Goal: Task Accomplishment & Management: Manage account settings

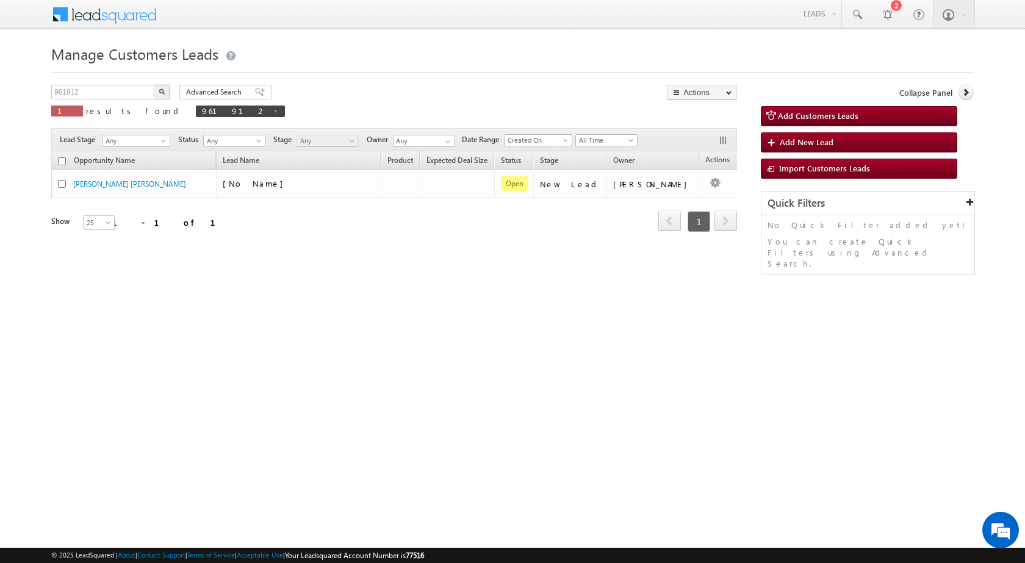
drag, startPoint x: 94, startPoint y: 95, endPoint x: 0, endPoint y: 93, distance: 93.9
click at [0, 93] on body "Menu Rubi Yadav sitar a7@ks erve." at bounding box center [512, 173] width 1025 height 346
paste input "70583"
type input "970583"
click at [163, 92] on img "button" at bounding box center [162, 91] width 6 height 6
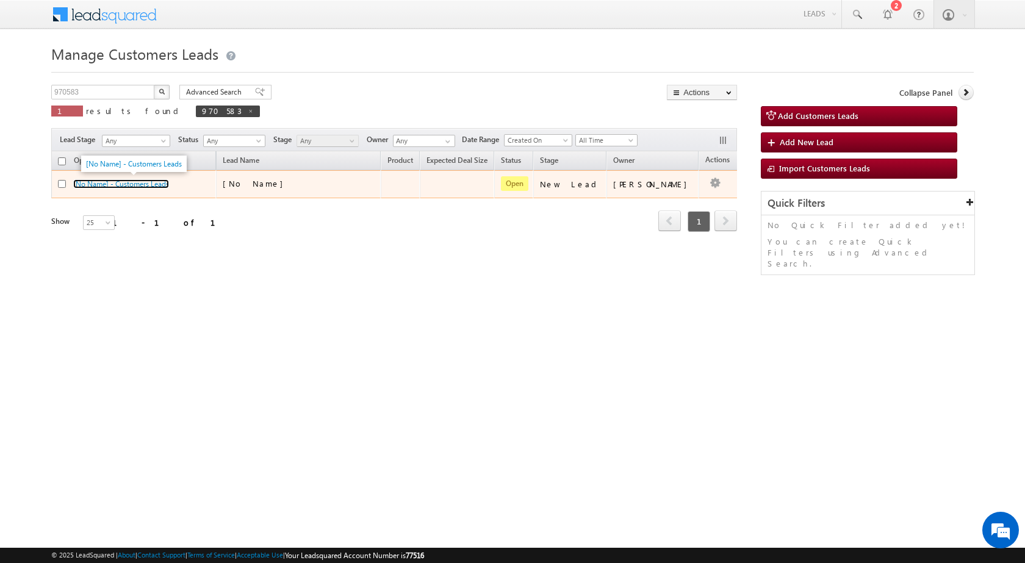
click at [134, 185] on link "[No Name] - Customers Leads" at bounding box center [121, 183] width 96 height 9
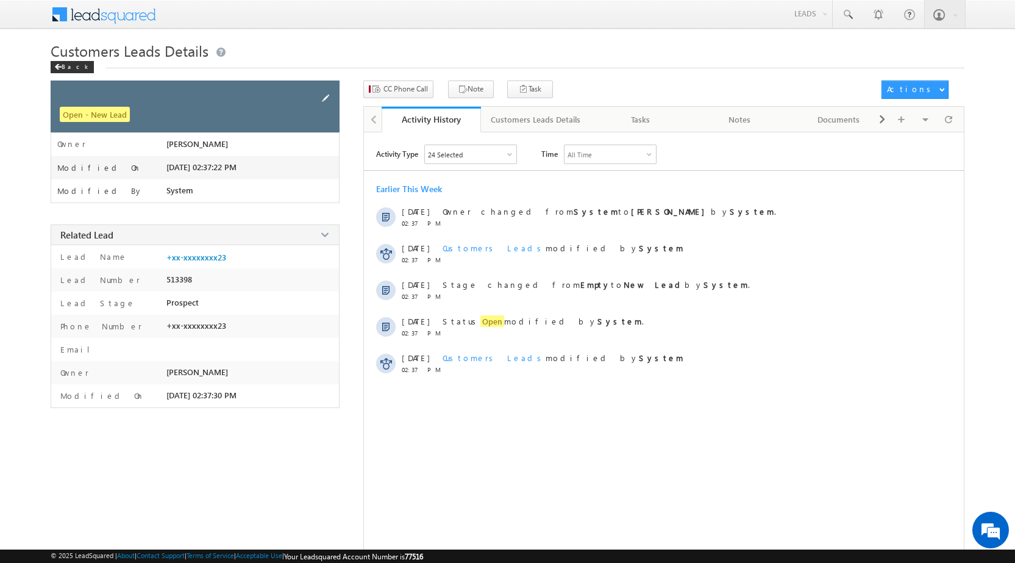
click at [326, 97] on span at bounding box center [325, 97] width 13 height 13
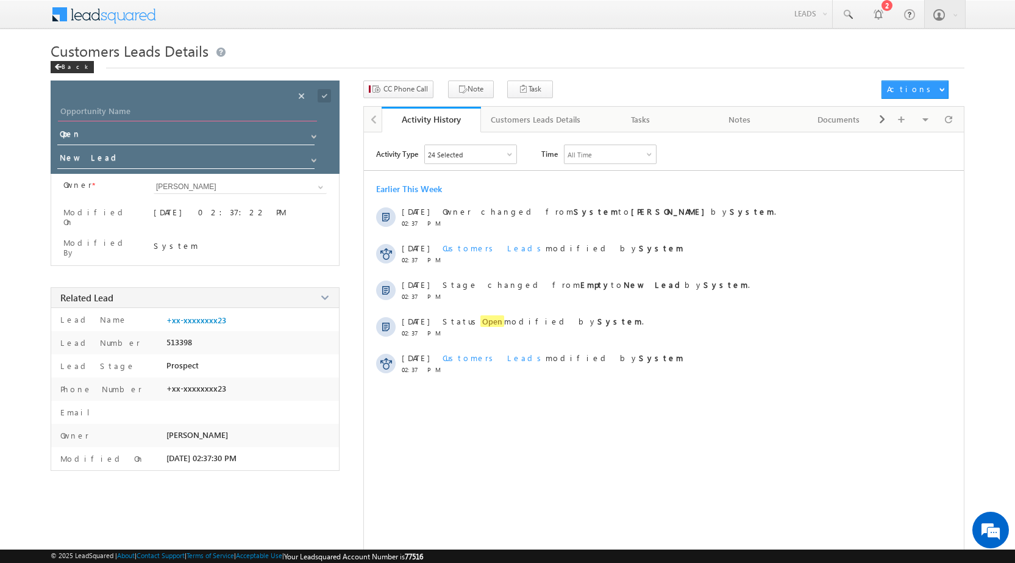
click at [141, 113] on input "Opportunity Name" at bounding box center [187, 112] width 259 height 17
paste input "[PERSON_NAME]"
type input "[PERSON_NAME]"
click at [327, 95] on span at bounding box center [324, 95] width 13 height 13
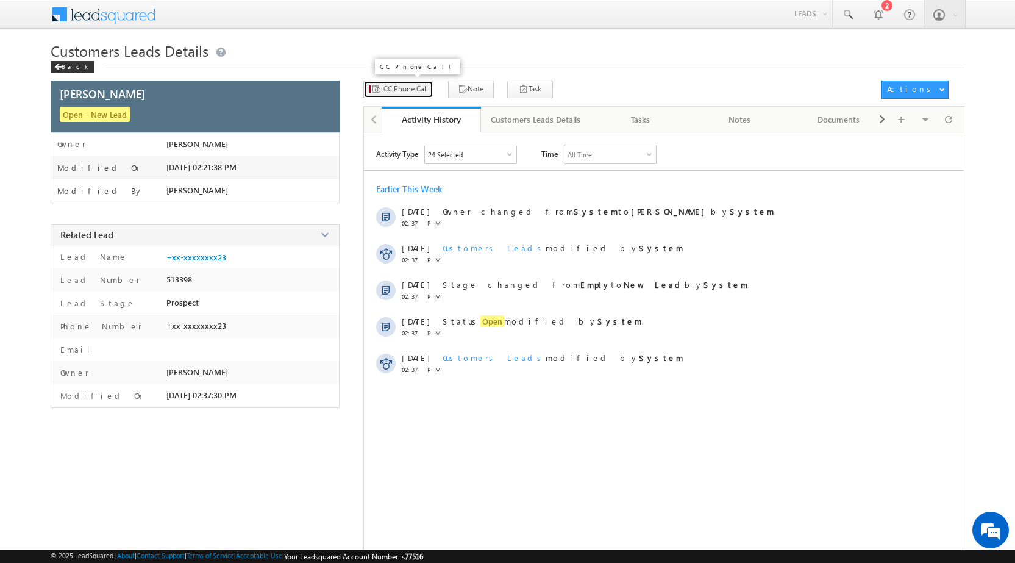
click at [410, 86] on span "CC Phone Call" at bounding box center [406, 89] width 45 height 11
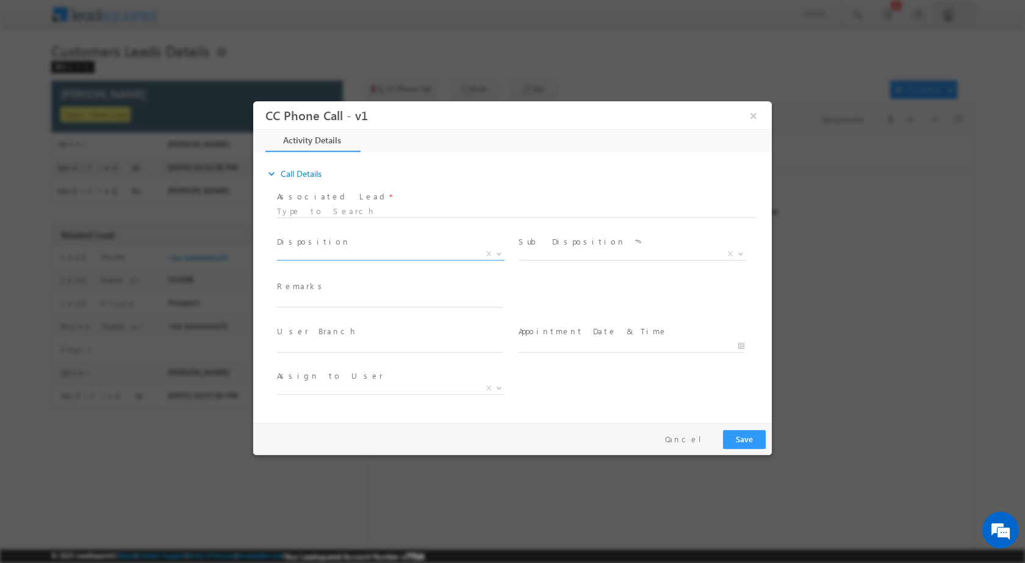
click at [498, 251] on b at bounding box center [498, 253] width 7 height 4
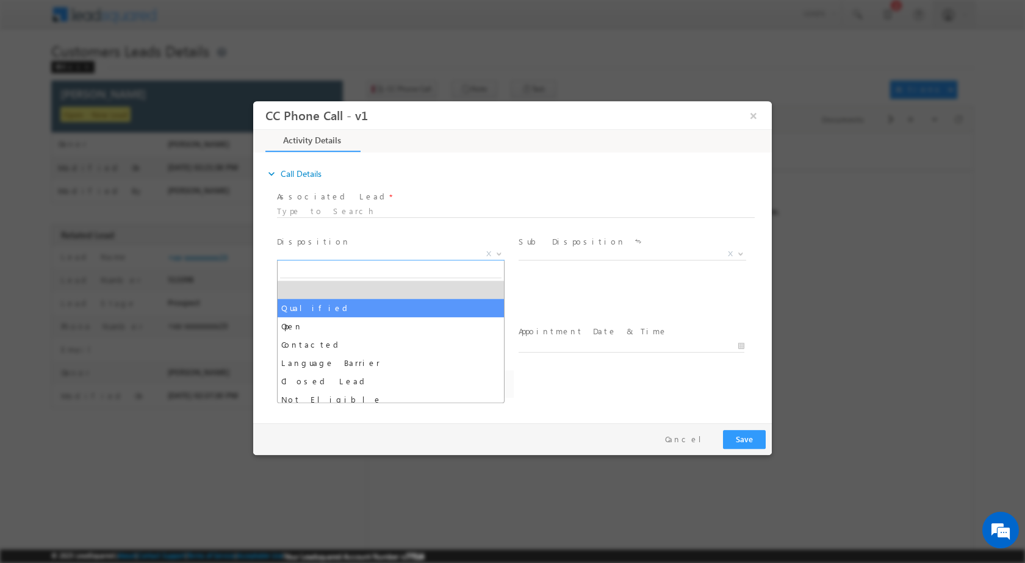
select select "Qualified"
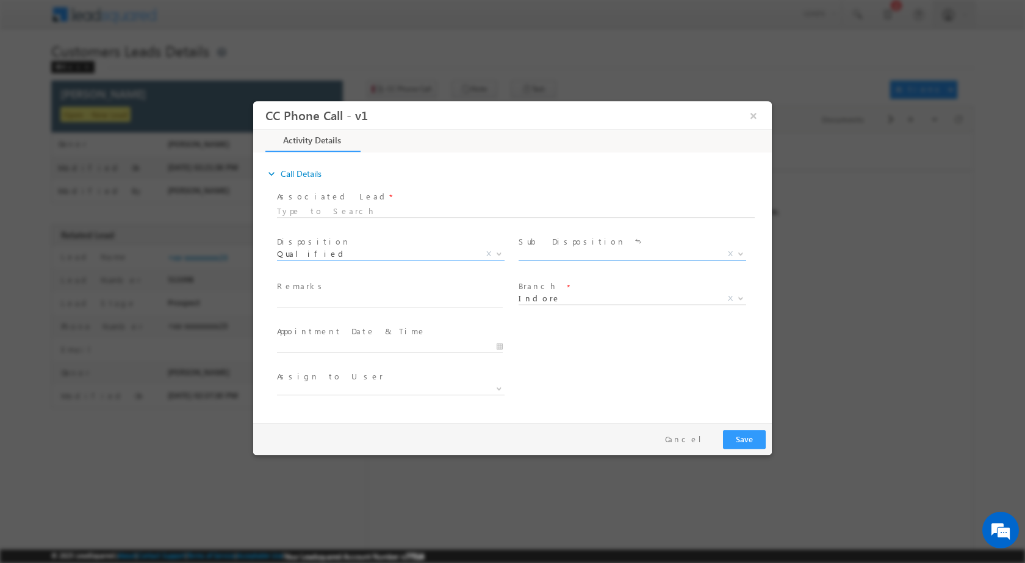
click at [735, 253] on span at bounding box center [739, 253] width 12 height 16
click at [747, 249] on div "Sale Marked X" at bounding box center [636, 255] width 237 height 14
click at [743, 254] on b at bounding box center [740, 253] width 7 height 4
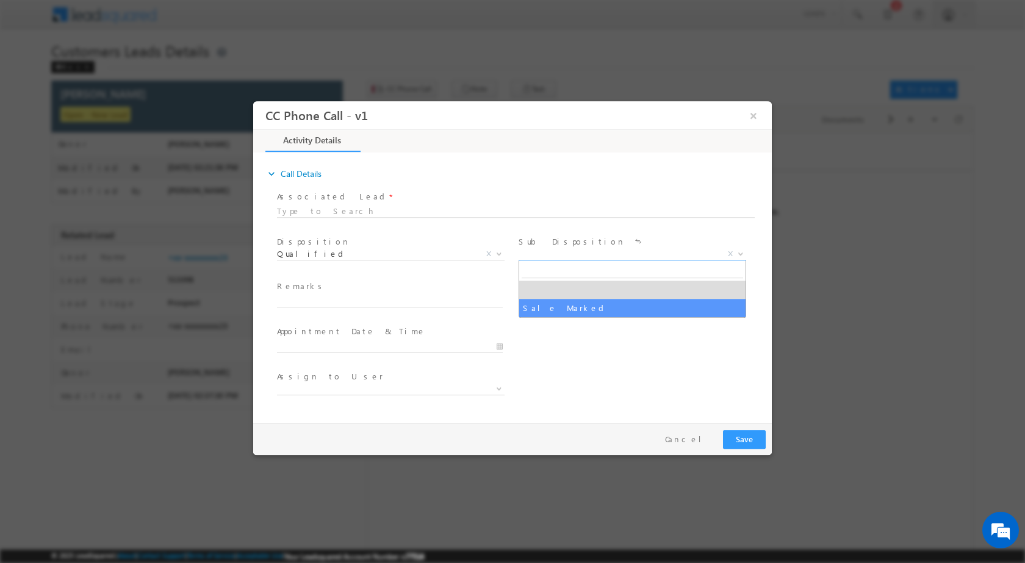
select select "Sale Marked"
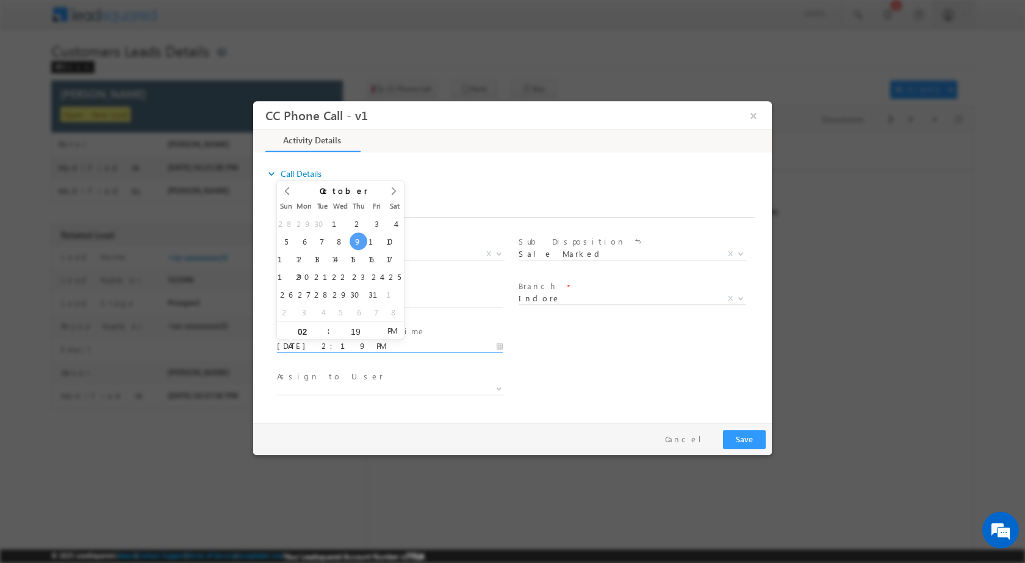
click at [495, 345] on input "[DATE] 2:19 PM" at bounding box center [390, 346] width 226 height 12
type input "[DATE] 2:19 PM"
click at [362, 320] on div "28 29 30 1 2 3 4 5 6 7 8 9 10 11 12 13 14 15 16 17 18 19 20 21 22 23 24 25 26 2…" at bounding box center [340, 267] width 127 height 106
type input "12"
type input "[DATE] 12:19 PM"
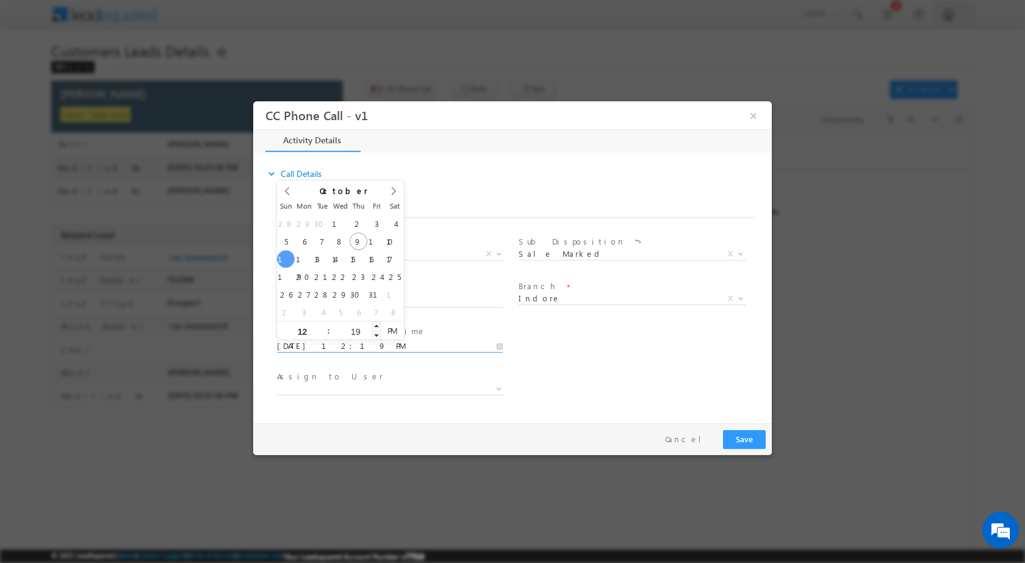
click at [359, 331] on input "19" at bounding box center [355, 331] width 51 height 8
type input "00"
type input "[DATE] 12:00 PM"
click at [610, 365] on div "User Branch * Appointment Date & Time * [DATE] 12:00 PM" at bounding box center [522, 344] width 497 height 45
click at [500, 390] on span at bounding box center [498, 388] width 12 height 16
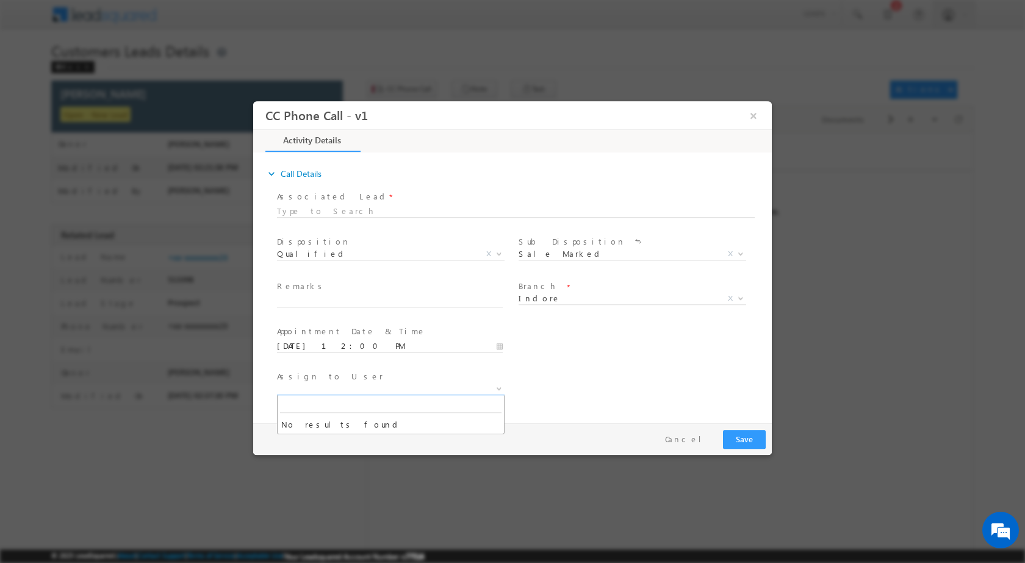
type input "[EMAIL_ADDRESS][DOMAIN_NAME]"
click at [596, 389] on div "Assign to User *" at bounding box center [522, 389] width 497 height 45
click at [330, 295] on input "text" at bounding box center [390, 301] width 226 height 12
paste input "09/10-Customer name is [PERSON_NAME] Customer age is [DEMOGRAPHIC_DATA] yrs Loa…"
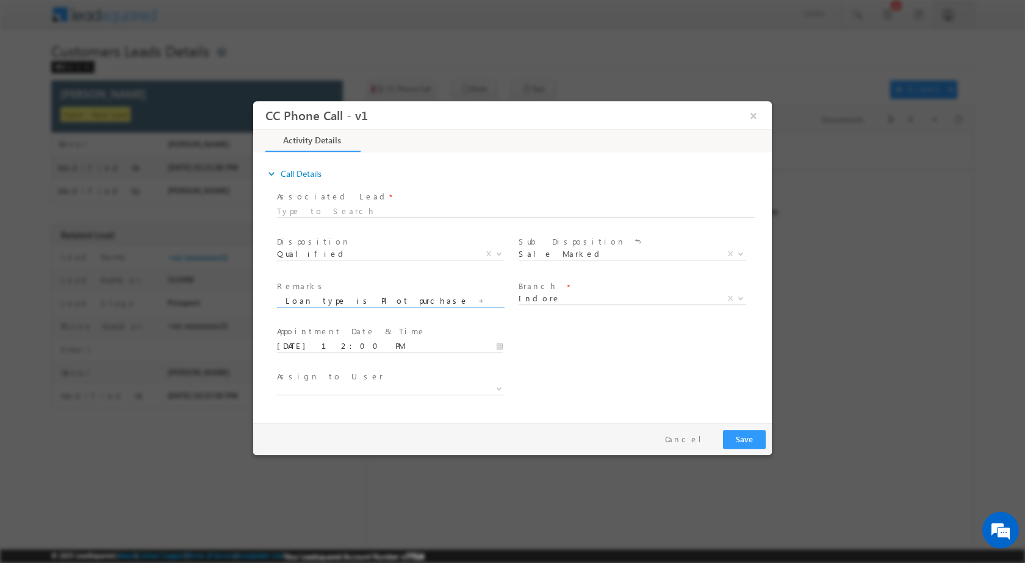
type input "09/10-Customer name is [PERSON_NAME] Customer age is [DEMOGRAPHIC_DATA] yrs Loa…"
click at [744, 440] on button "Save" at bounding box center [744, 438] width 43 height 19
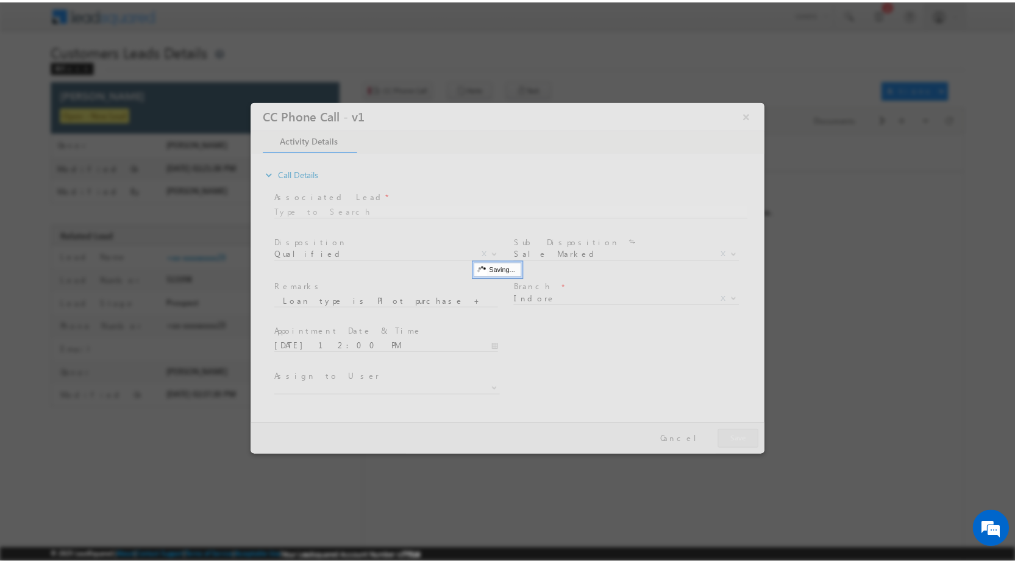
scroll to position [0, 0]
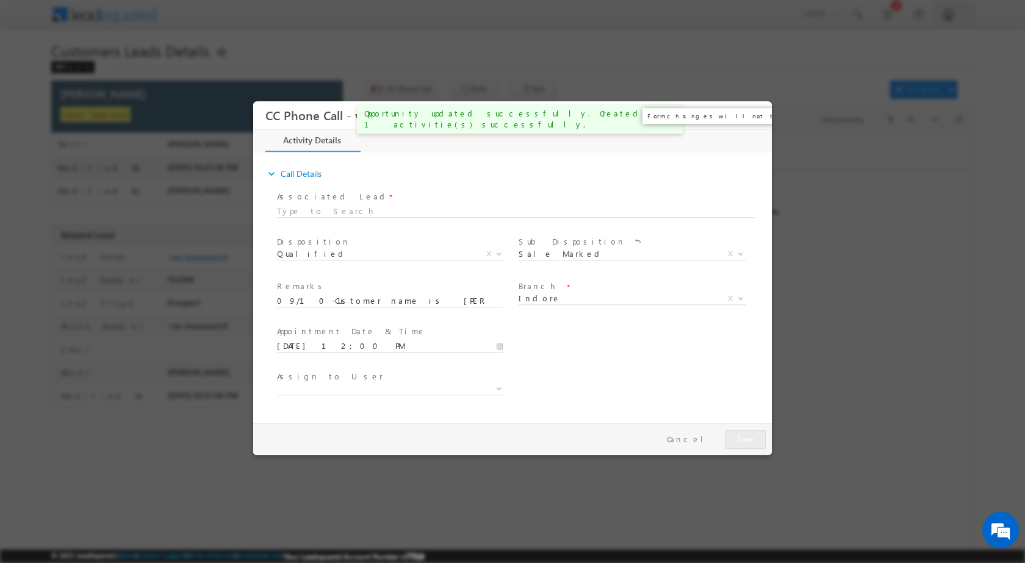
click at [748, 119] on button "×" at bounding box center [753, 115] width 21 height 23
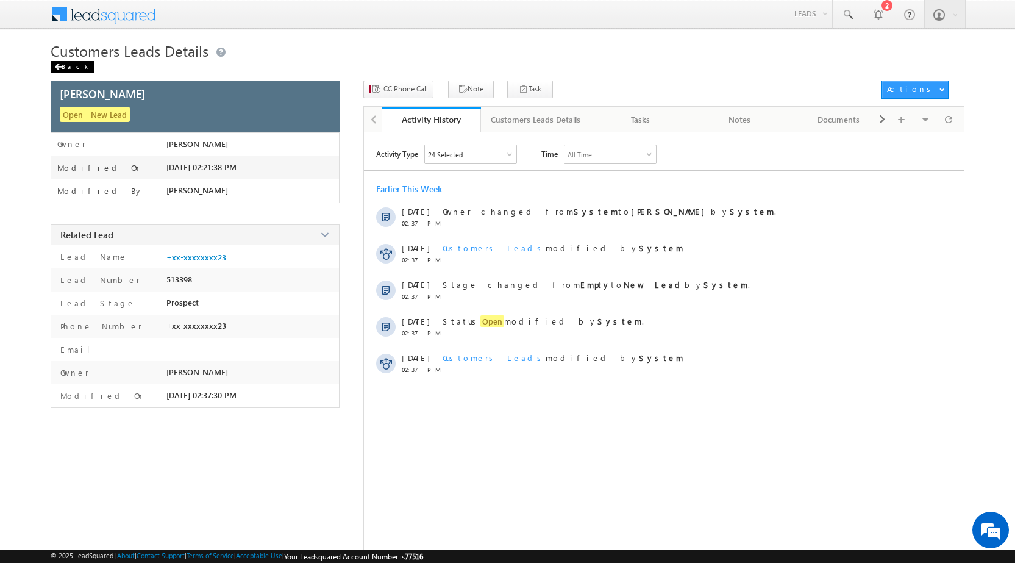
click at [59, 65] on span at bounding box center [57, 67] width 7 height 6
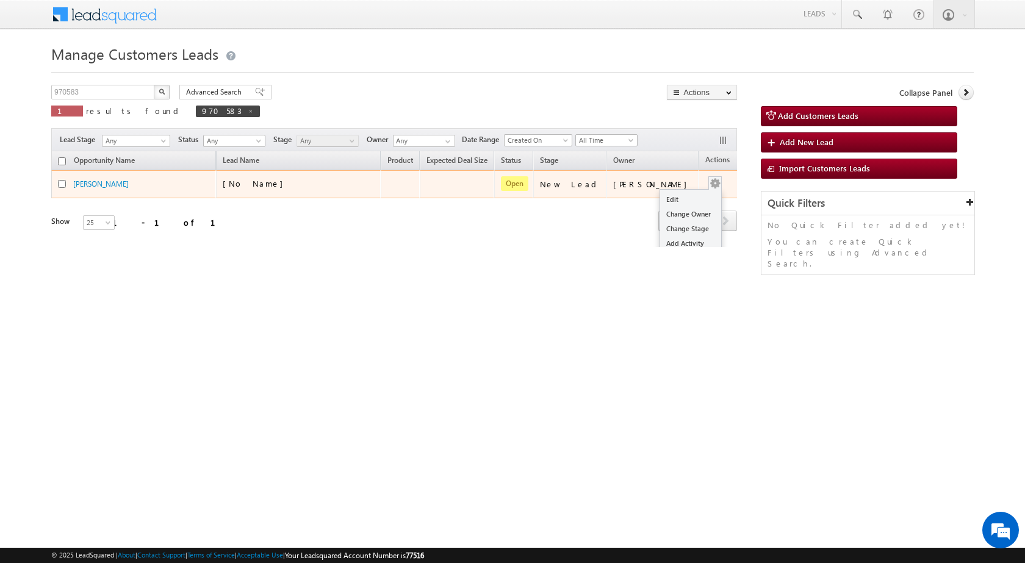
click at [709, 185] on button "button" at bounding box center [715, 183] width 12 height 12
click at [673, 191] on td "[PERSON_NAME]" at bounding box center [652, 184] width 92 height 28
click at [703, 181] on td "Edit Change Owner Change Stage Add Activity Add Task Delete" at bounding box center [723, 184] width 51 height 28
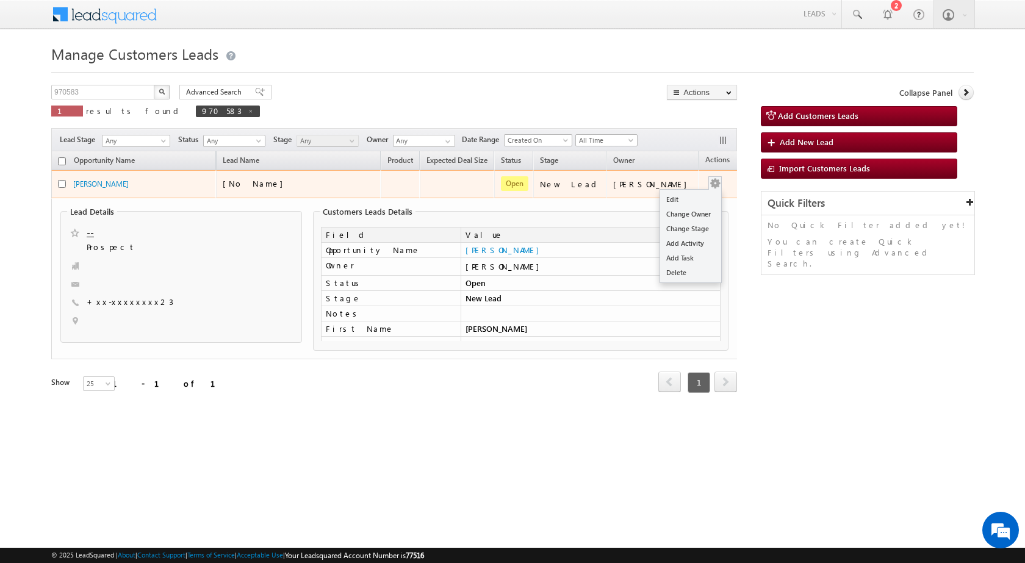
click at [709, 177] on button "button" at bounding box center [715, 183] width 12 height 12
click at [687, 195] on link "Edit" at bounding box center [690, 199] width 61 height 15
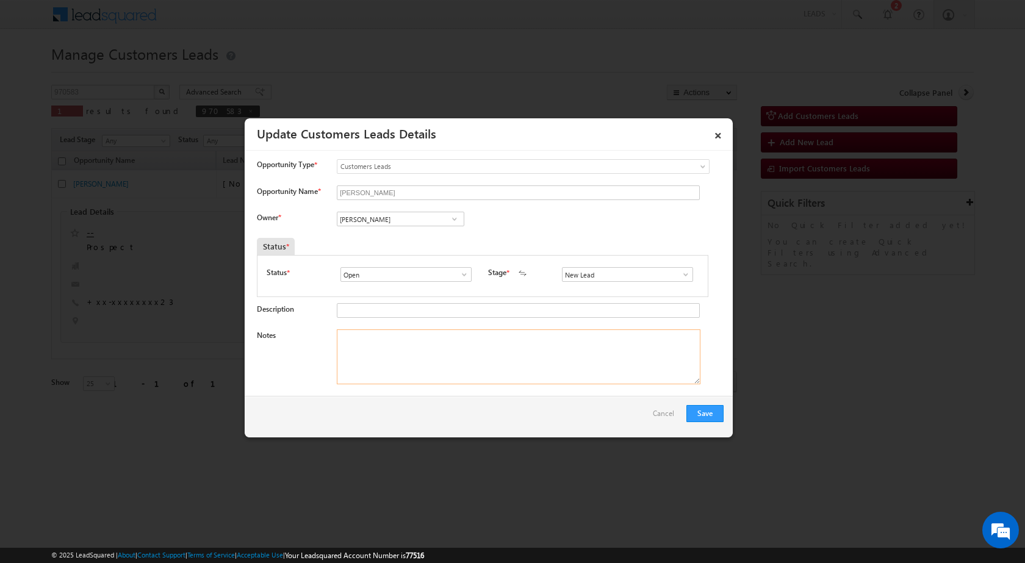
click at [448, 381] on textarea "Notes" at bounding box center [518, 356] width 363 height 55
paste textarea "09/10-Customer name is PIYUSH PANCHAL Customer age is 55 yrs Loan type is Plot …"
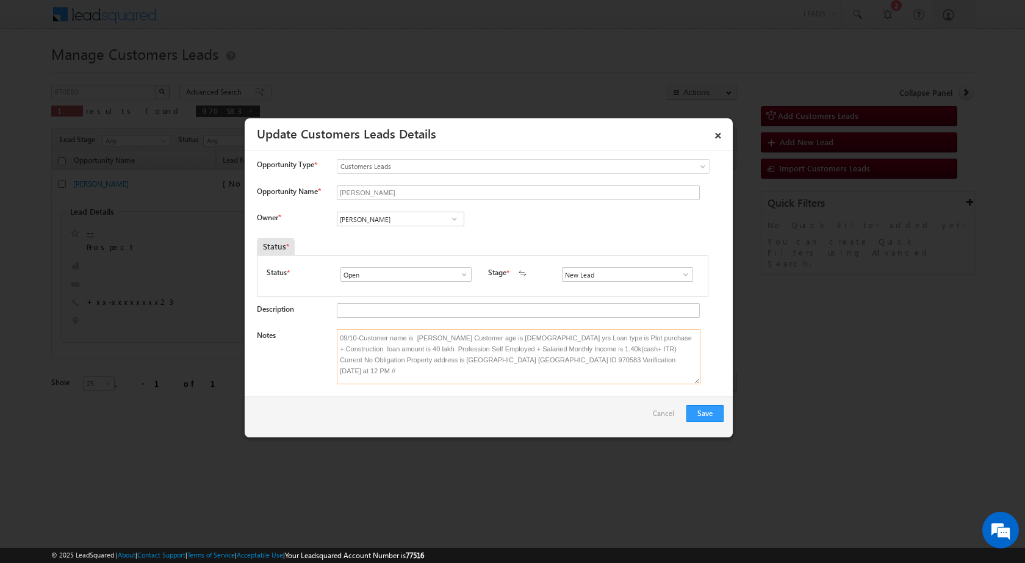
type textarea "09/10-Customer name is PIYUSH PANCHAL Customer age is 55 yrs Loan type is Plot …"
click at [446, 219] on link at bounding box center [453, 219] width 15 height 12
paste input "[EMAIL_ADDRESS][DOMAIN_NAME]"
click at [405, 240] on span "[EMAIL_ADDRESS][DOMAIN_NAME]" at bounding box center [397, 242] width 110 height 9
type input "Banveer Singh"
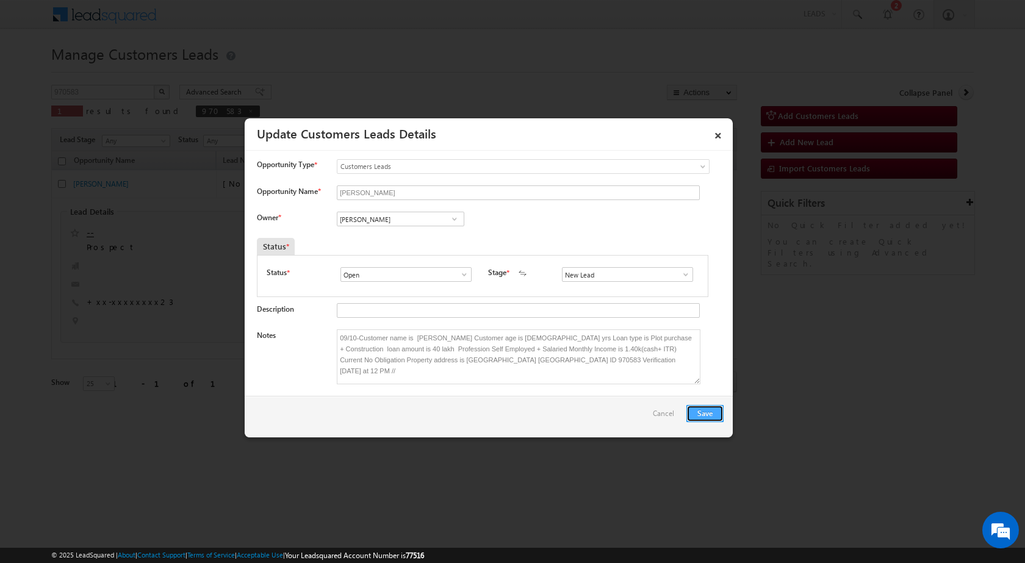
click at [711, 415] on button "Save" at bounding box center [704, 413] width 37 height 17
